Goal: Task Accomplishment & Management: Manage account settings

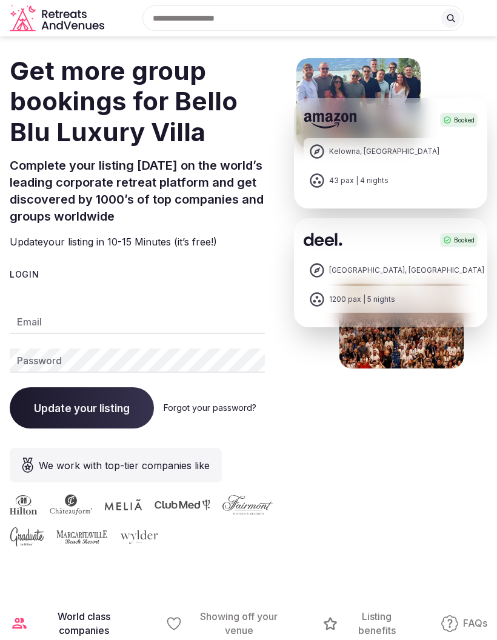
click at [143, 315] on input "Email" at bounding box center [137, 322] width 255 height 24
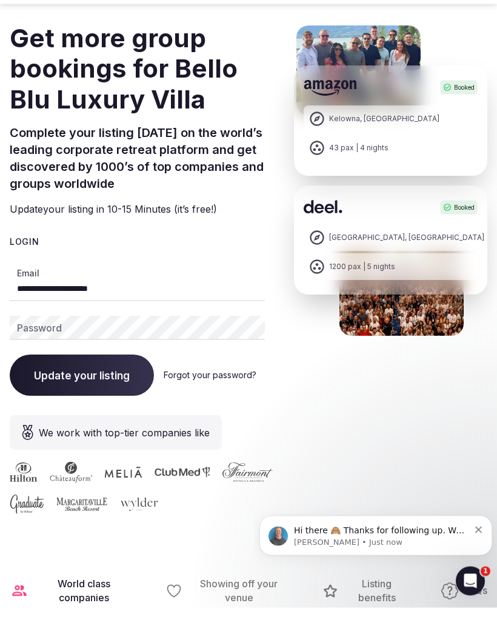
type input "**********"
click at [35, 348] on div "Password" at bounding box center [137, 360] width 255 height 24
click at [233, 402] on link "Forgot your password?" at bounding box center [210, 407] width 93 height 10
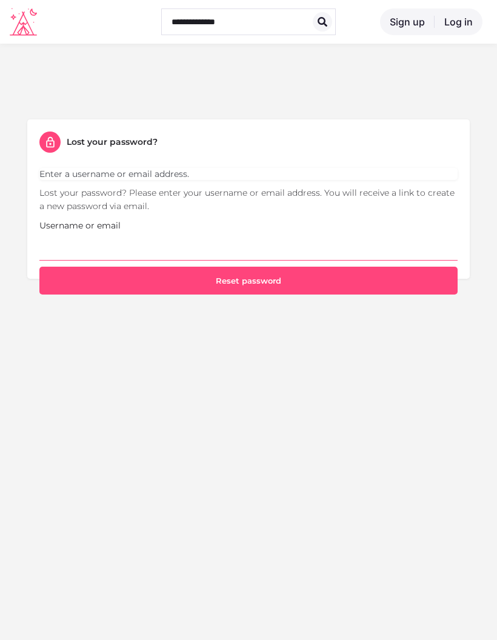
click at [310, 244] on input "Username or email" at bounding box center [248, 246] width 418 height 28
type input "**********"
click at [369, 267] on button "Reset password" at bounding box center [248, 281] width 418 height 28
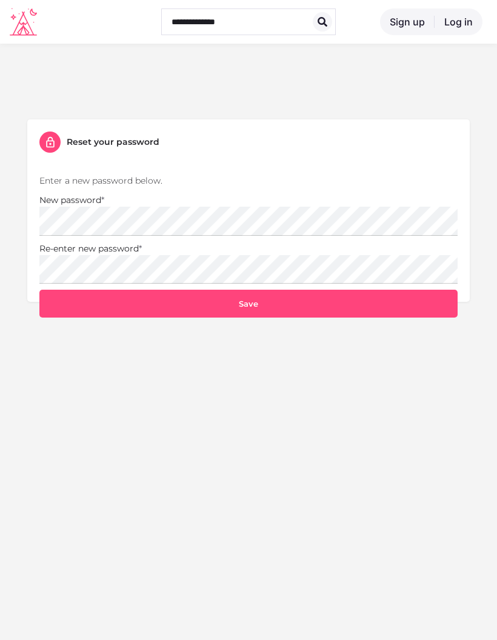
click at [327, 195] on p "New password *" at bounding box center [248, 214] width 418 height 42
click at [356, 300] on button "Save" at bounding box center [248, 304] width 418 height 28
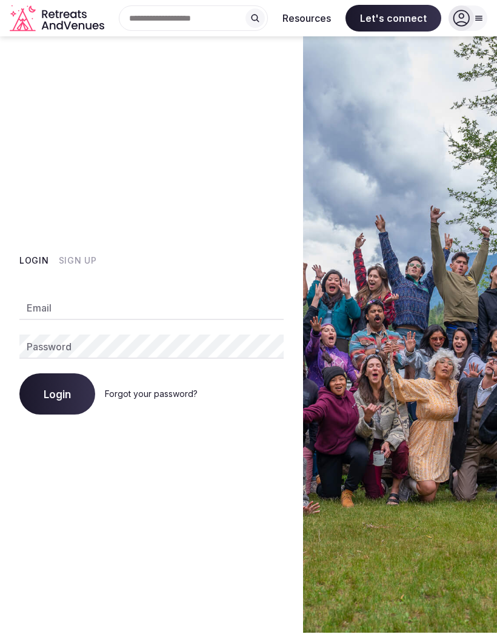
click at [139, 320] on input "Email" at bounding box center [151, 308] width 264 height 24
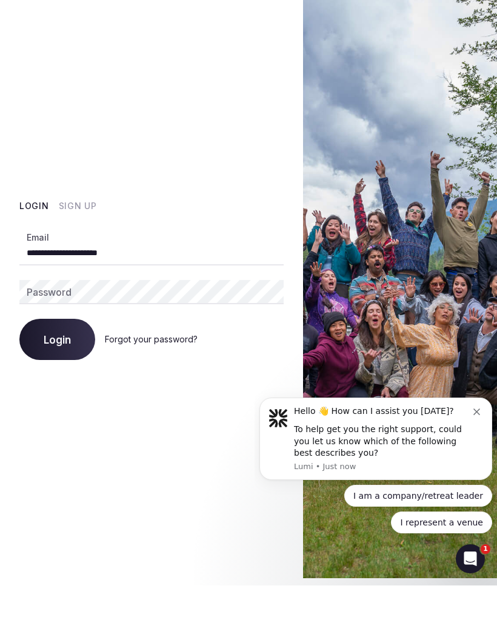
type input "**********"
click at [46, 388] on span "Login" at bounding box center [57, 394] width 27 height 12
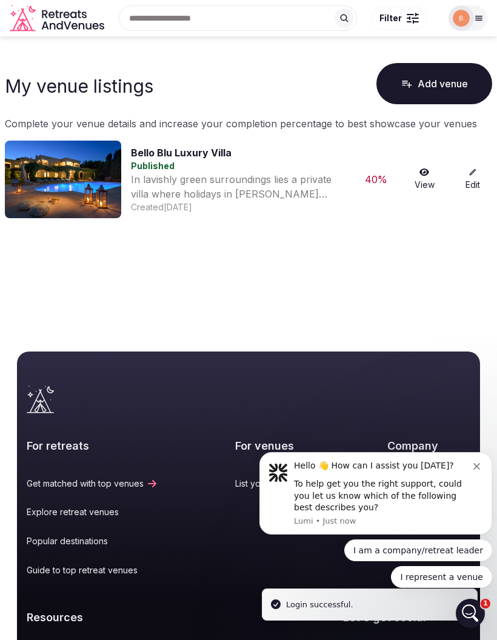
click at [472, 514] on div "To help get you the right support, could you let us know which of the following…" at bounding box center [383, 496] width 179 height 36
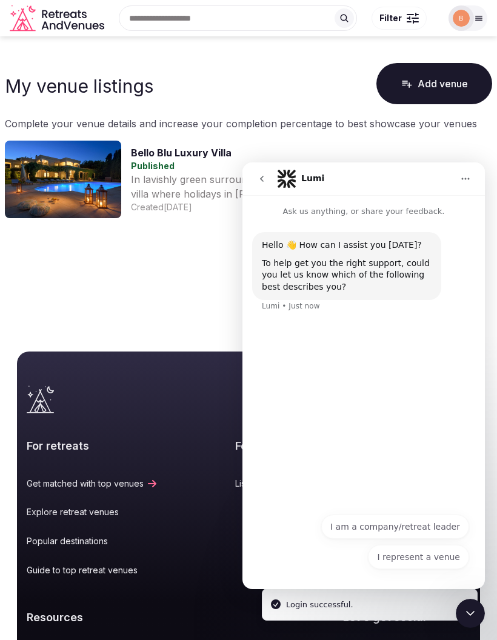
click at [183, 323] on body "Search Popular Destinations Toscana, Italy Riviera Maya, Mexico Indonesia, Bali…" at bounding box center [248, 320] width 497 height 640
click at [176, 265] on body "Search Popular Destinations Toscana, Italy Riviera Maya, Mexico Indonesia, Bali…" at bounding box center [248, 320] width 497 height 640
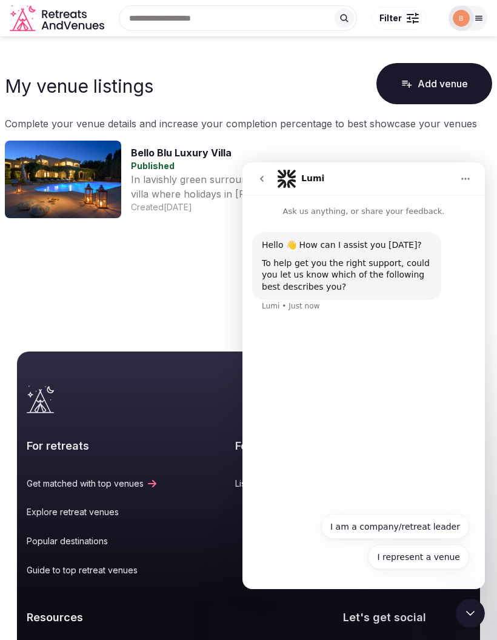
click at [253, 217] on p "Ask us anything, or share your feedback." at bounding box center [363, 206] width 242 height 22
click at [444, 597] on div "For retreats Get matched with top venues Explore retreat venues Popular destina…" at bounding box center [248, 578] width 443 height 304
click at [424, 596] on div "For retreats Get matched with top venues Explore retreat venues Popular destina…" at bounding box center [248, 578] width 443 height 304
click at [425, 598] on div "For retreats Get matched with top venues Explore retreat venues Popular destina…" at bounding box center [248, 578] width 443 height 304
click at [437, 603] on div "For retreats Get matched with top venues Explore retreat venues Popular destina…" at bounding box center [248, 578] width 443 height 304
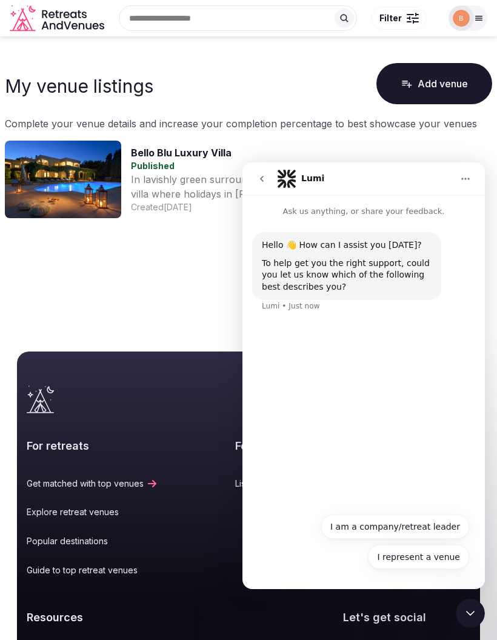
click at [164, 275] on body "Search Popular Destinations Toscana, Italy Riviera Maya, Mexico Indonesia, Bali…" at bounding box center [248, 320] width 497 height 640
click at [82, 185] on img at bounding box center [63, 180] width 116 height 78
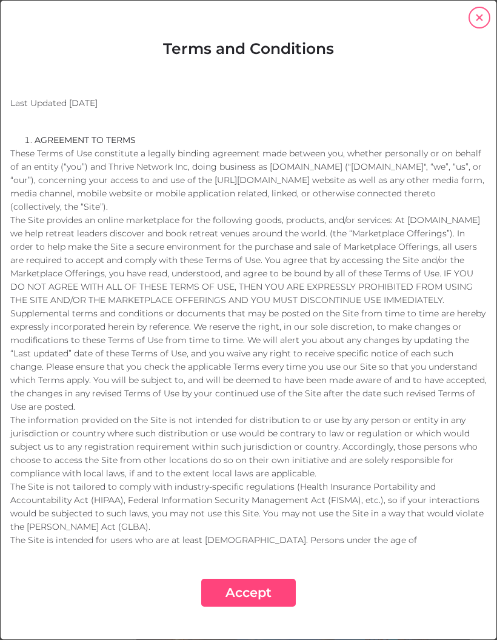
click at [479, 13] on link "close" at bounding box center [479, 18] width 22 height 22
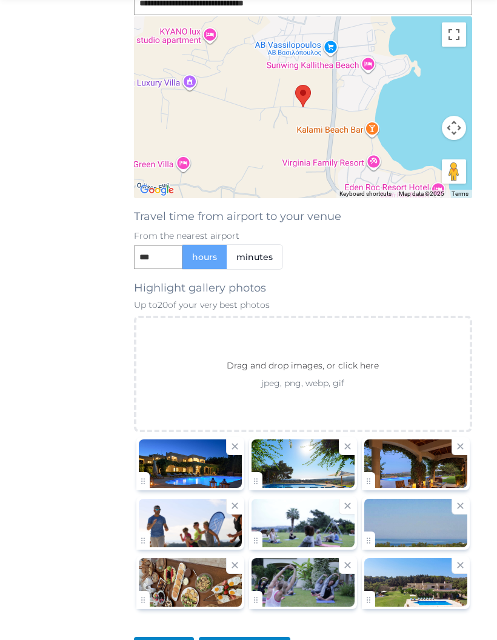
scroll to position [1044, 0]
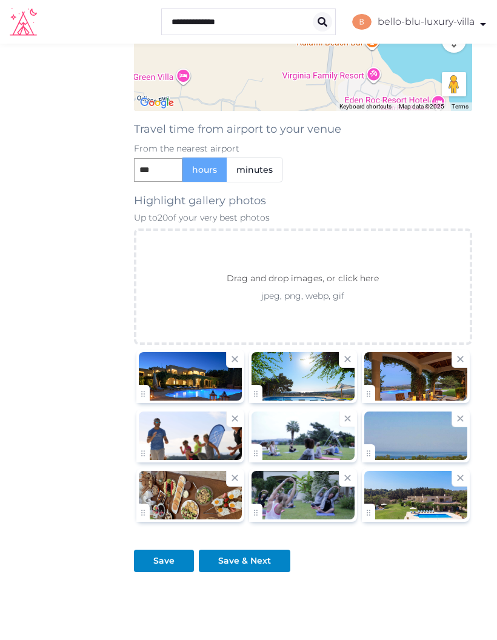
click at [370, 297] on p "jpeg, png, webp, gif" at bounding box center [303, 296] width 196 height 12
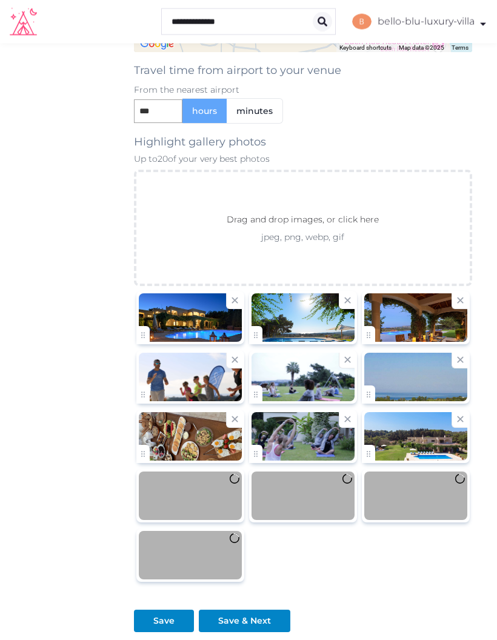
scroll to position [1163, 0]
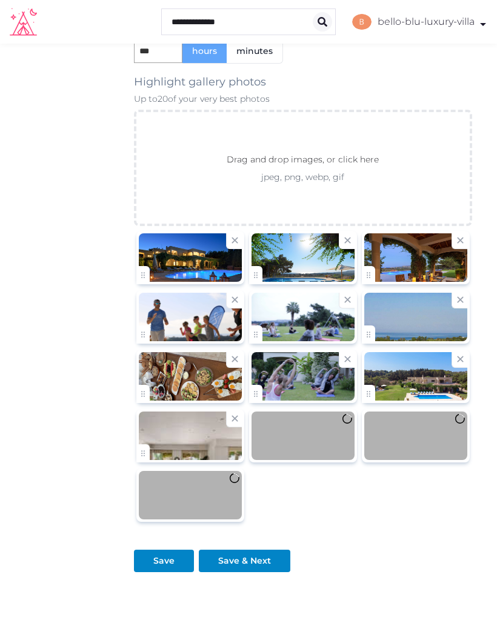
click at [456, 357] on icon at bounding box center [460, 359] width 12 height 12
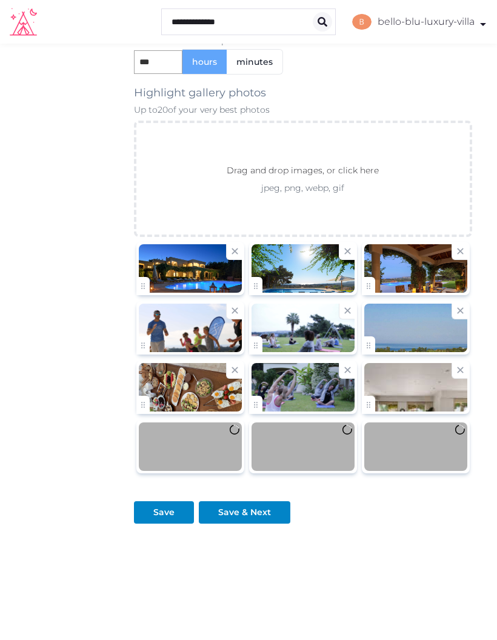
scroll to position [1104, 0]
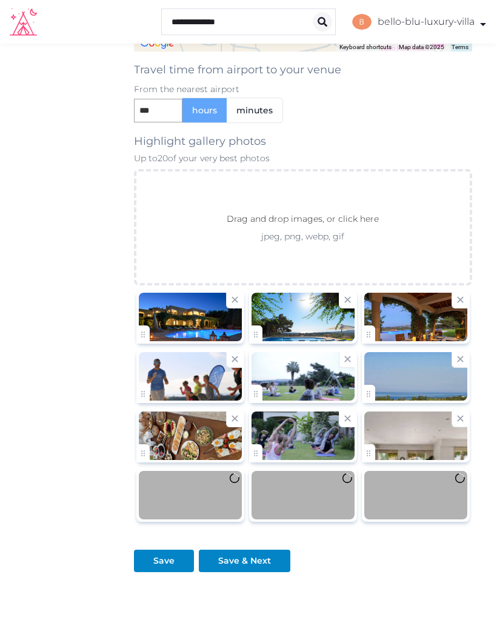
click at [231, 420] on icon at bounding box center [235, 419] width 12 height 12
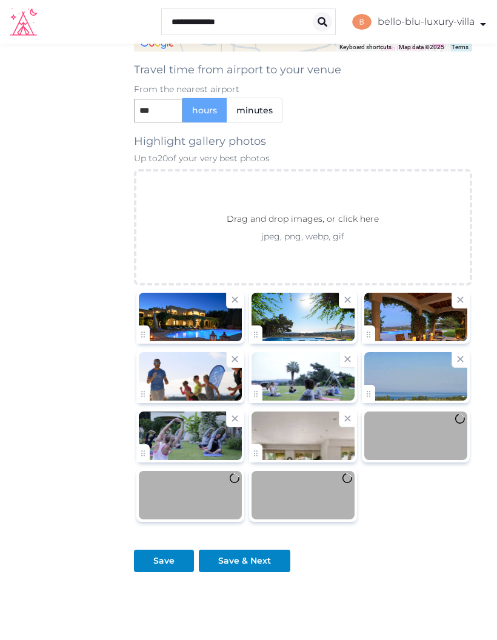
click at [345, 357] on icon at bounding box center [347, 359] width 6 height 6
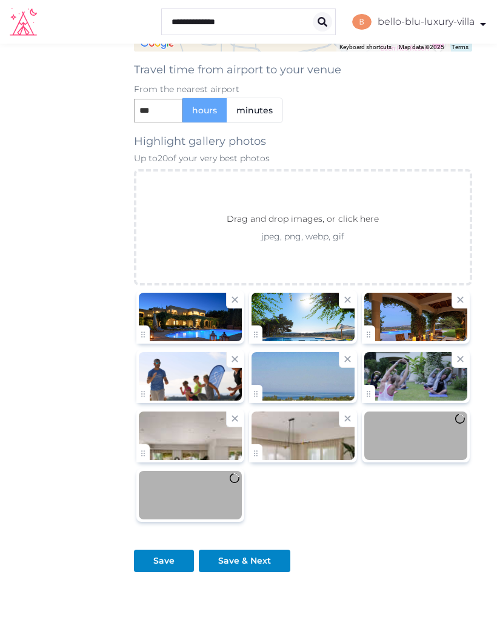
click at [453, 300] on div at bounding box center [459, 301] width 16 height 16
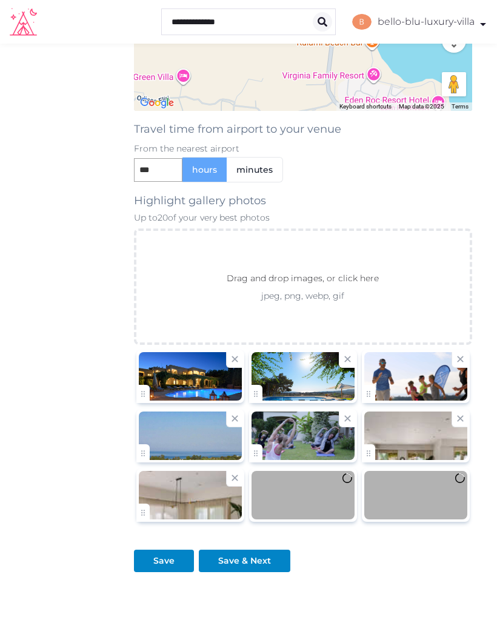
click at [342, 358] on icon at bounding box center [348, 359] width 12 height 12
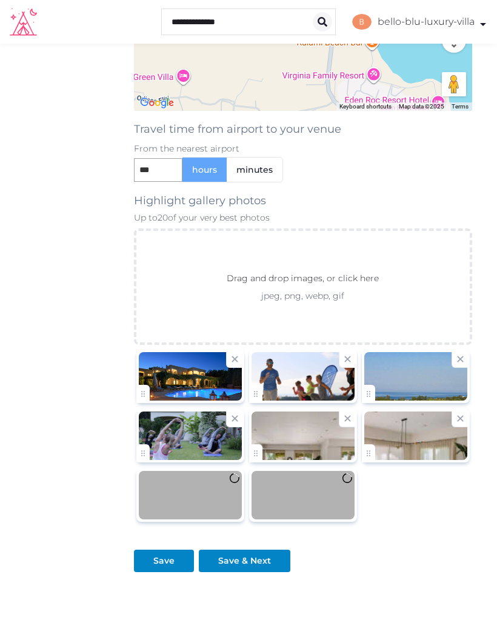
click at [235, 357] on icon at bounding box center [235, 359] width 12 height 12
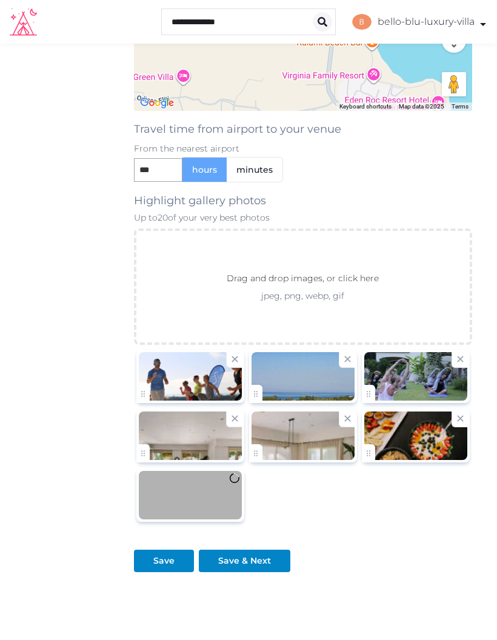
click at [361, 302] on div "Drag and drop images, or click here jpeg, png, webp, gif" at bounding box center [303, 286] width 338 height 116
